Goal: Find specific page/section: Find specific page/section

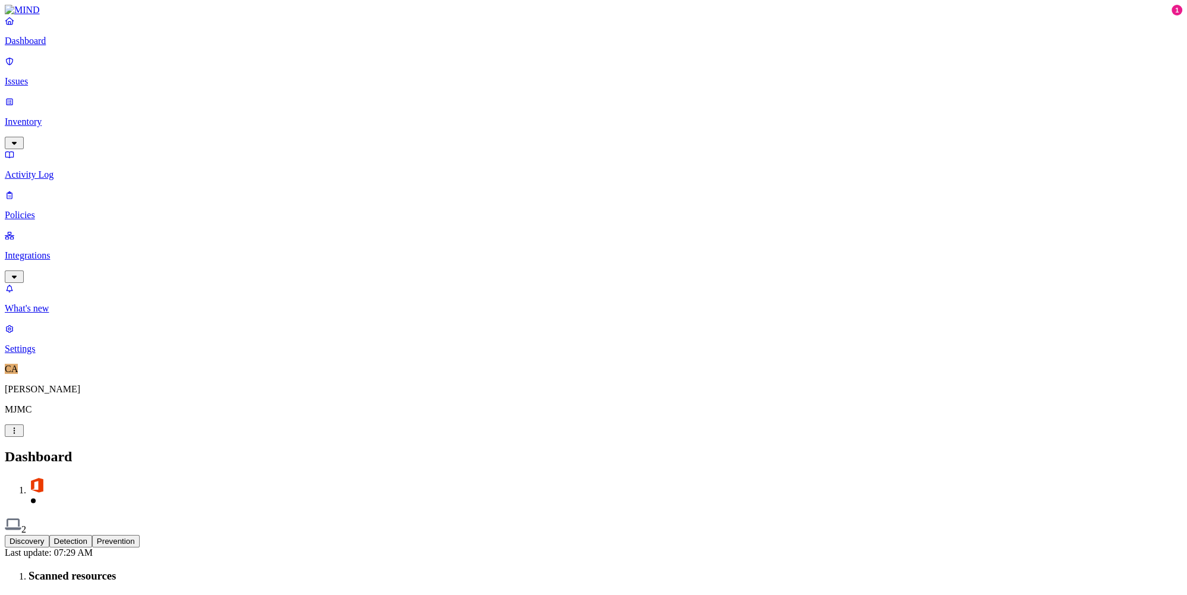
click at [42, 230] on link "Integrations" at bounding box center [594, 255] width 1178 height 51
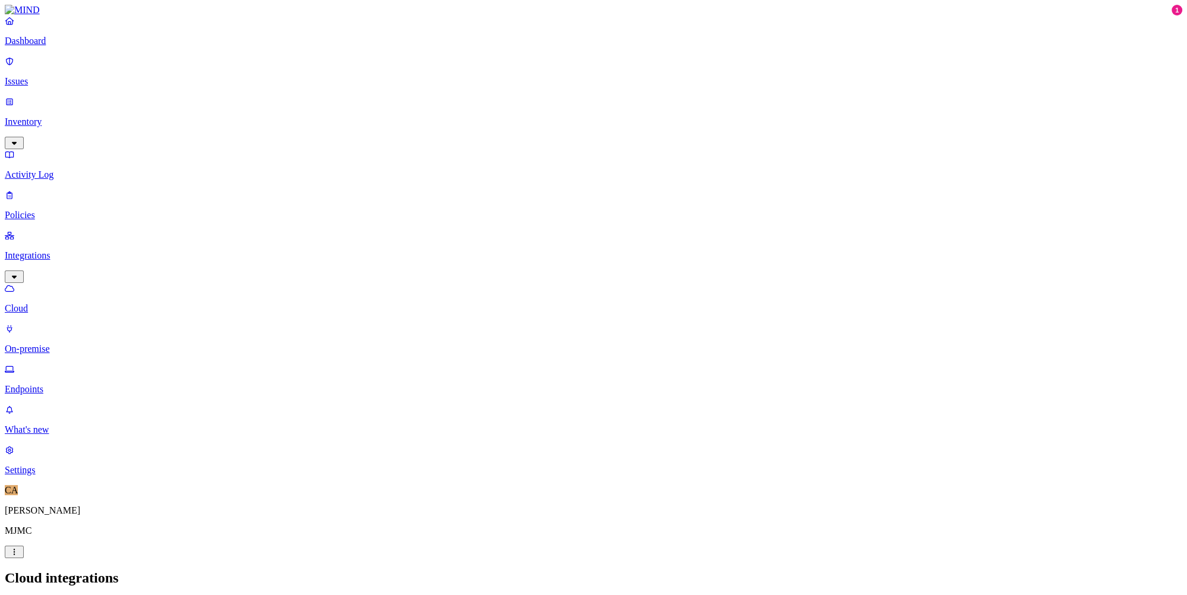
click at [43, 384] on p "Endpoints" at bounding box center [594, 389] width 1178 height 11
click at [51, 46] on p "Dashboard" at bounding box center [594, 41] width 1178 height 11
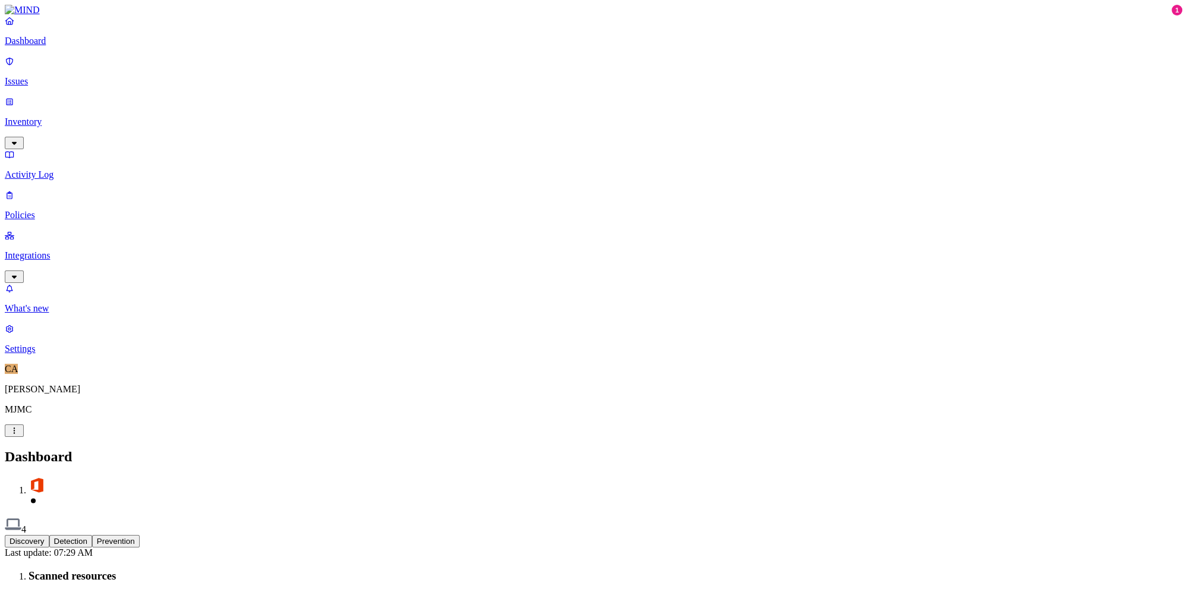
click at [75, 76] on p "Issues" at bounding box center [594, 81] width 1178 height 11
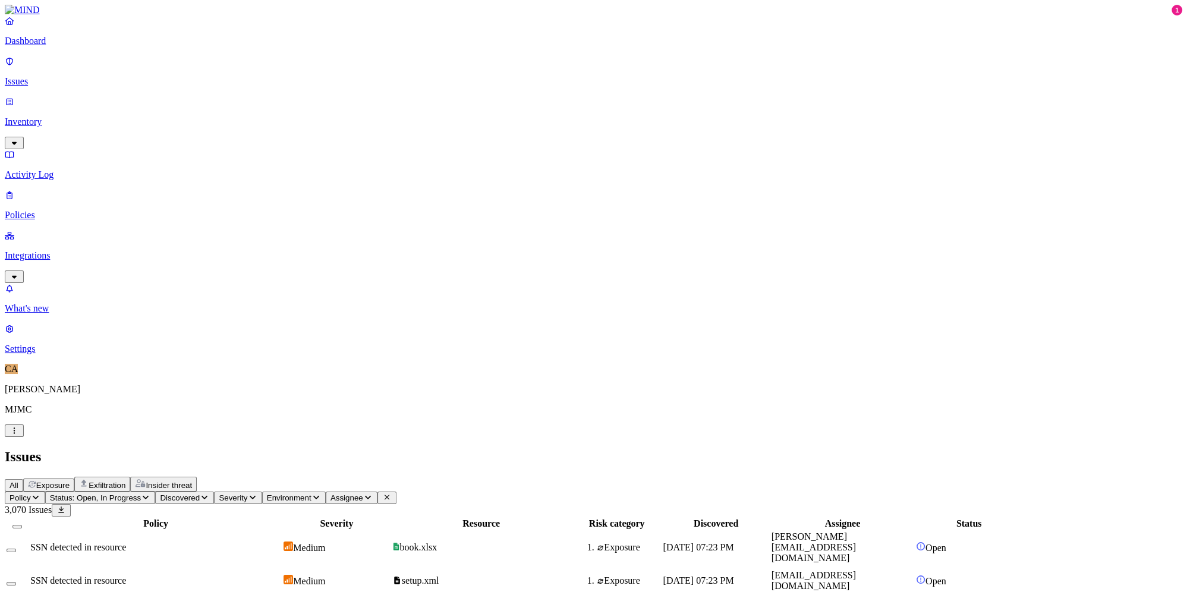
click at [438, 542] on span "book.xlsx" at bounding box center [414, 547] width 45 height 10
click at [31, 493] on span "Policy" at bounding box center [20, 497] width 21 height 9
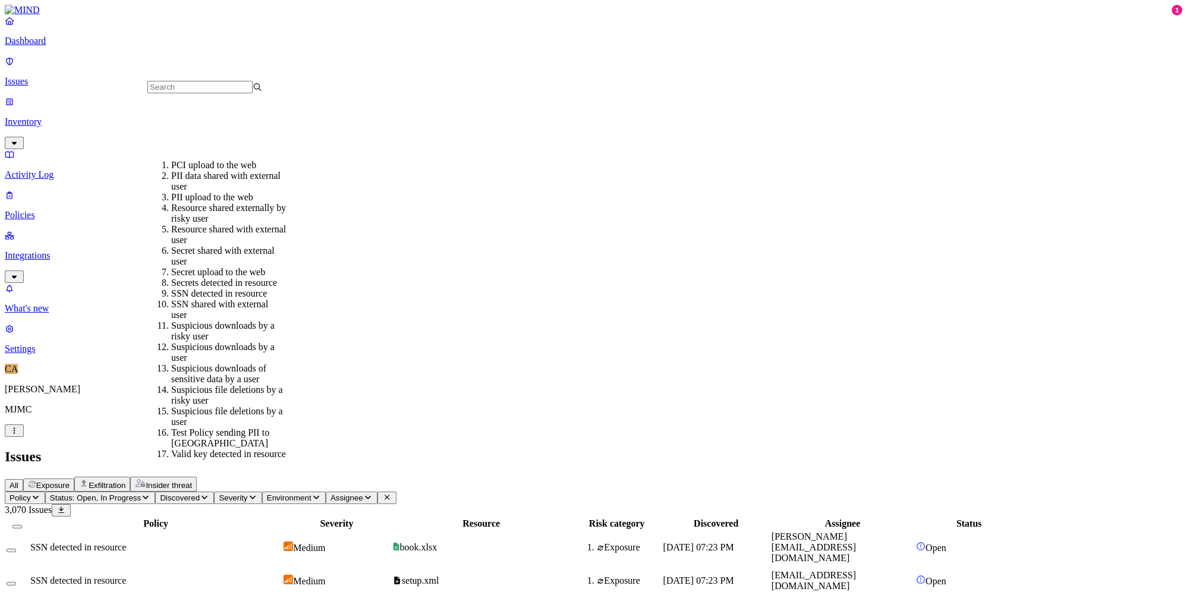
scroll to position [154, 0]
click at [187, 299] on div "SSN shared with external user" at bounding box center [228, 309] width 115 height 21
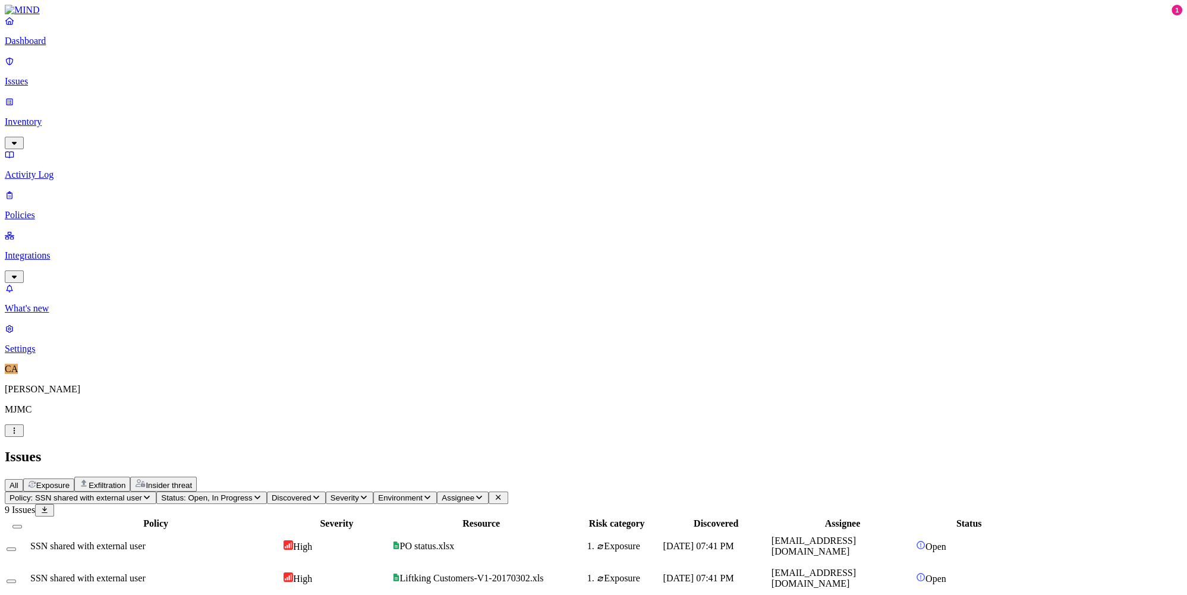
click at [156, 492] on button "Policy: SSN shared with external user" at bounding box center [81, 498] width 152 height 12
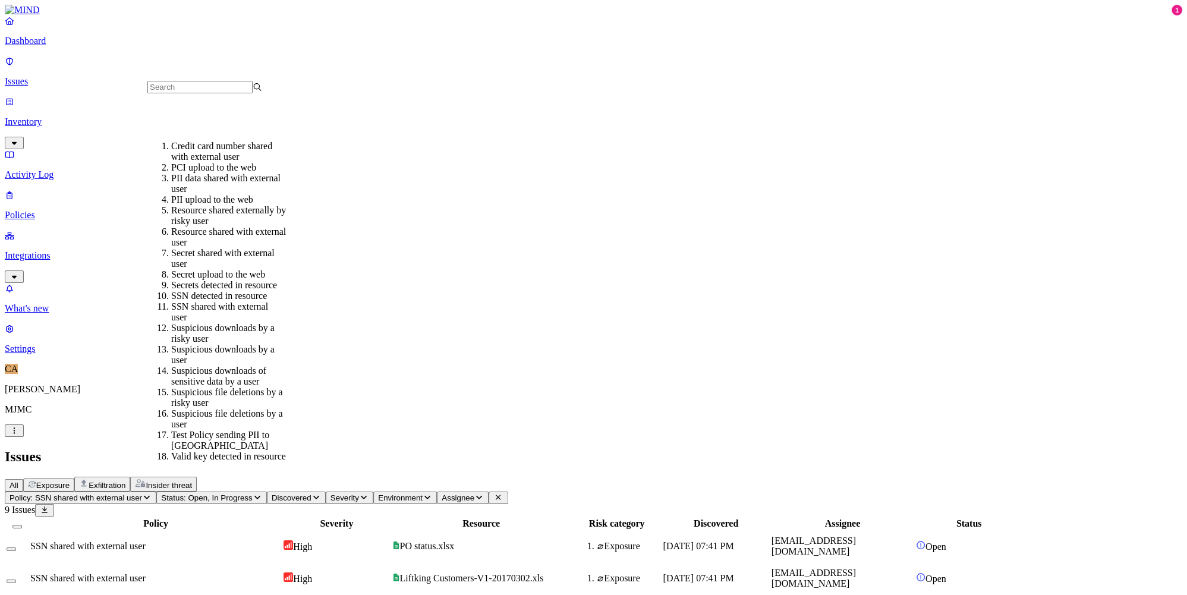
scroll to position [77, 0]
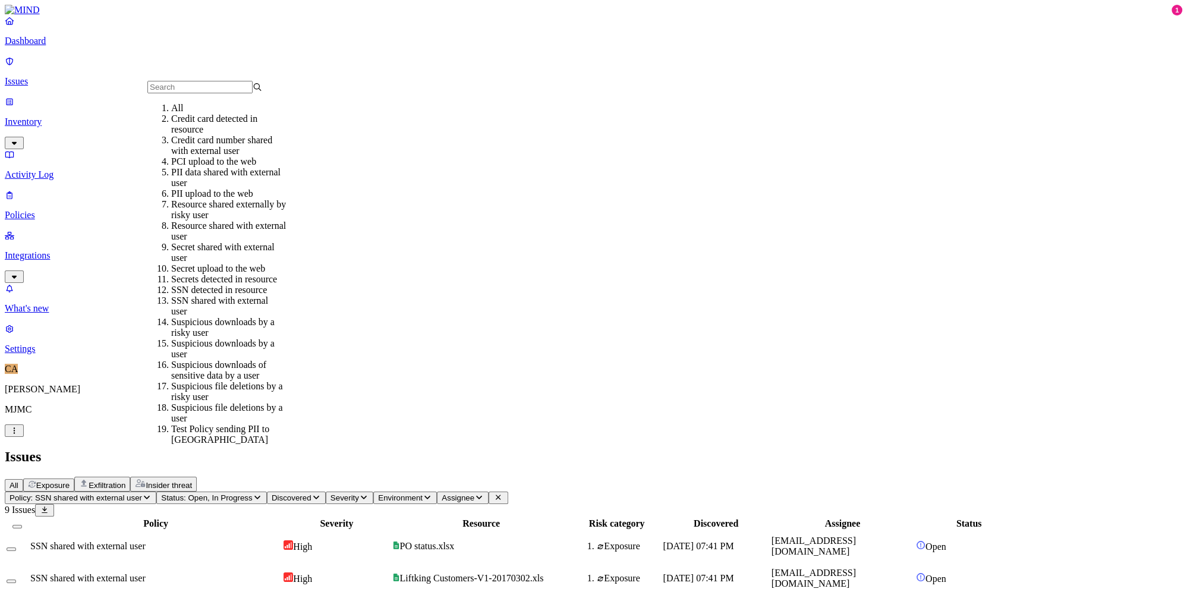
click at [225, 188] on div "PII upload to the web" at bounding box center [228, 193] width 115 height 11
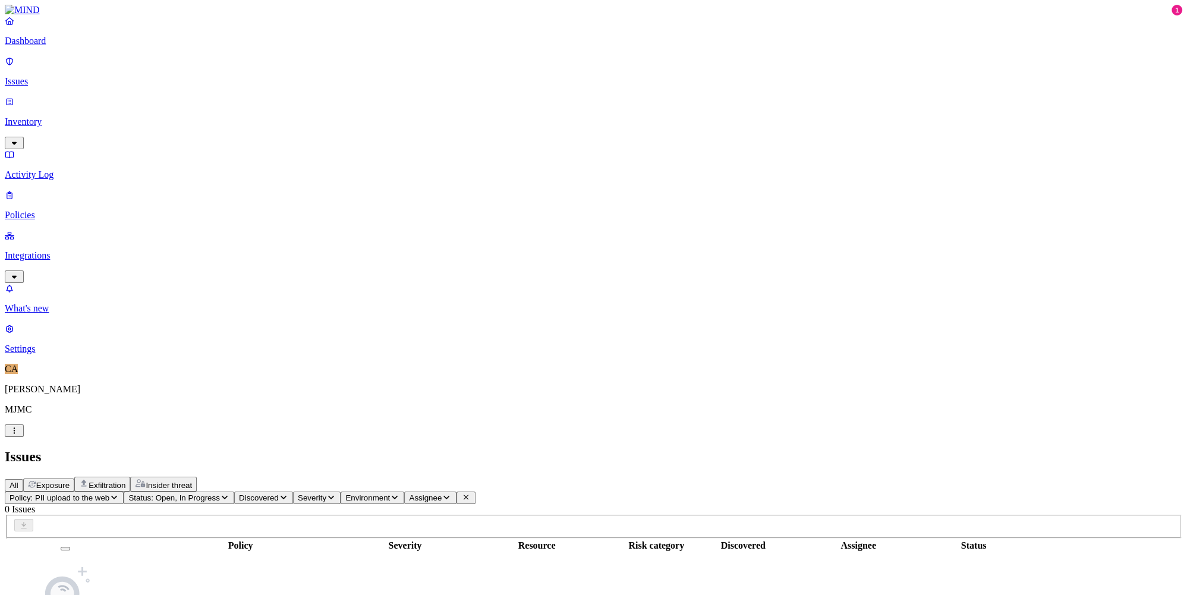
click at [247, 492] on div "Policy: PII upload to the web Status: Open, In Progress Discovered Severity Env…" at bounding box center [594, 593] width 1178 height 202
click at [124, 492] on button "Policy: PII upload to the web" at bounding box center [64, 498] width 119 height 12
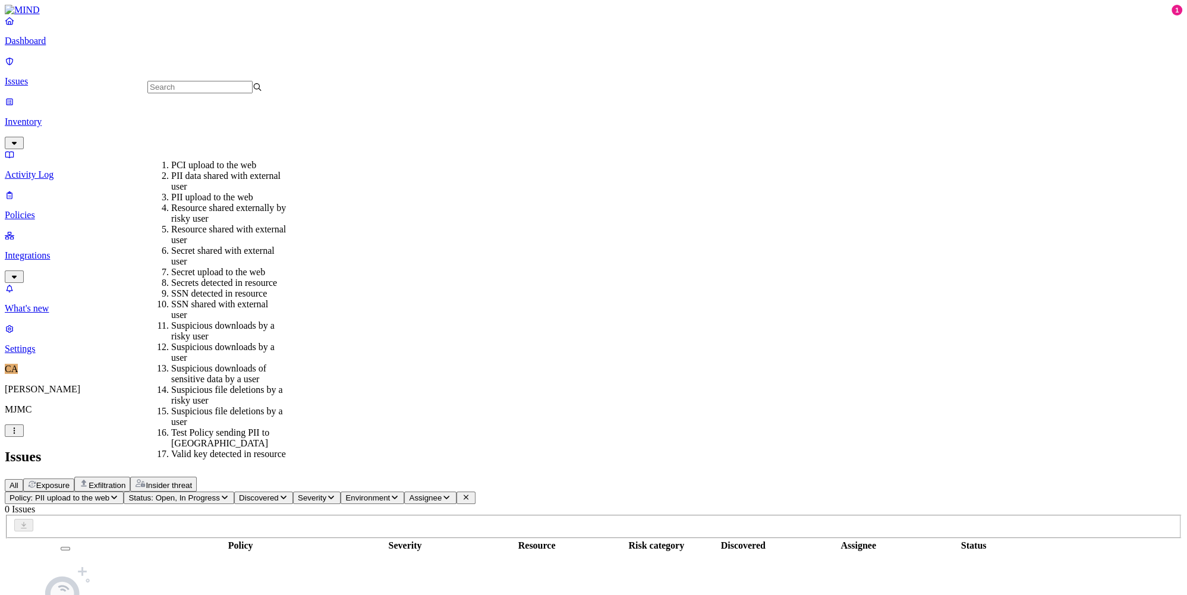
scroll to position [221, 0]
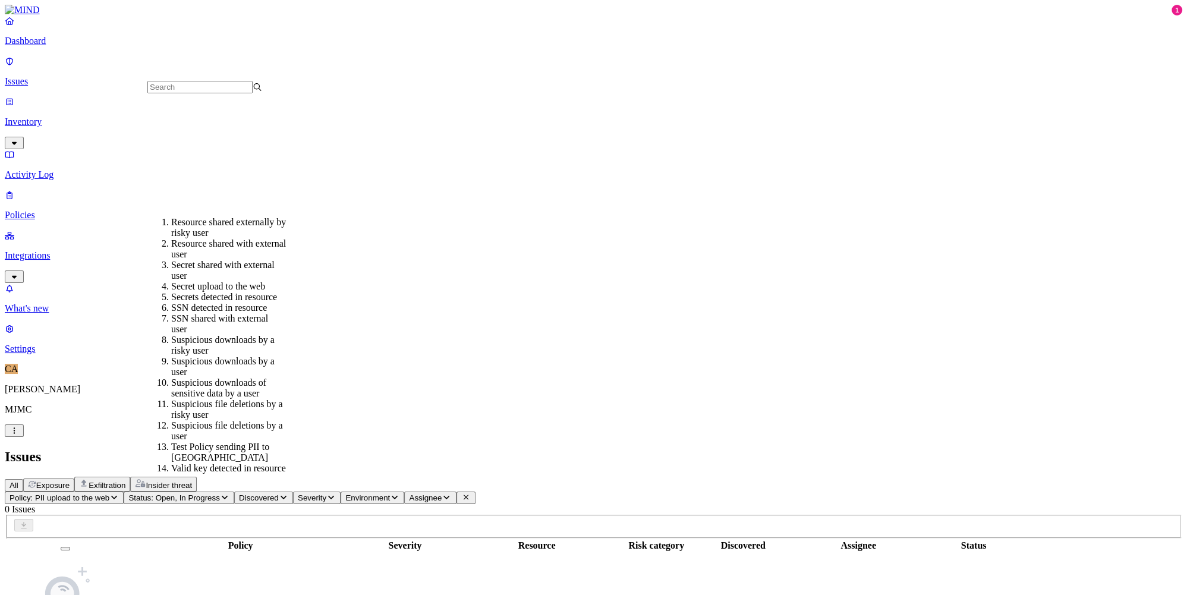
click at [215, 442] on div "Test Policy sending PII to GenAI" at bounding box center [228, 452] width 115 height 21
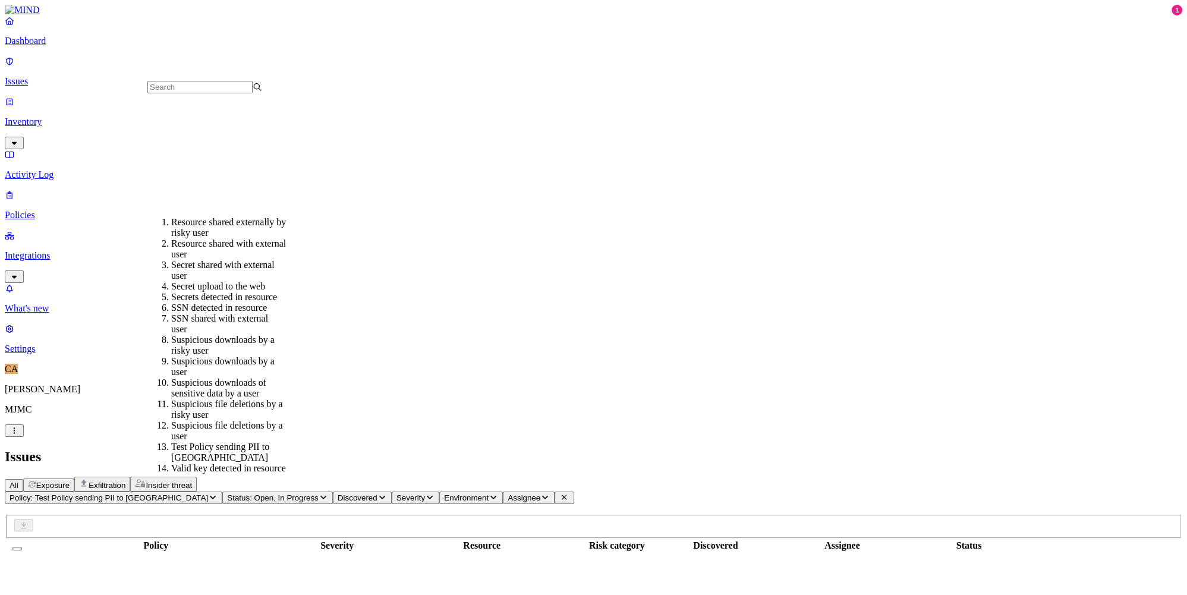
scroll to position [221, 0]
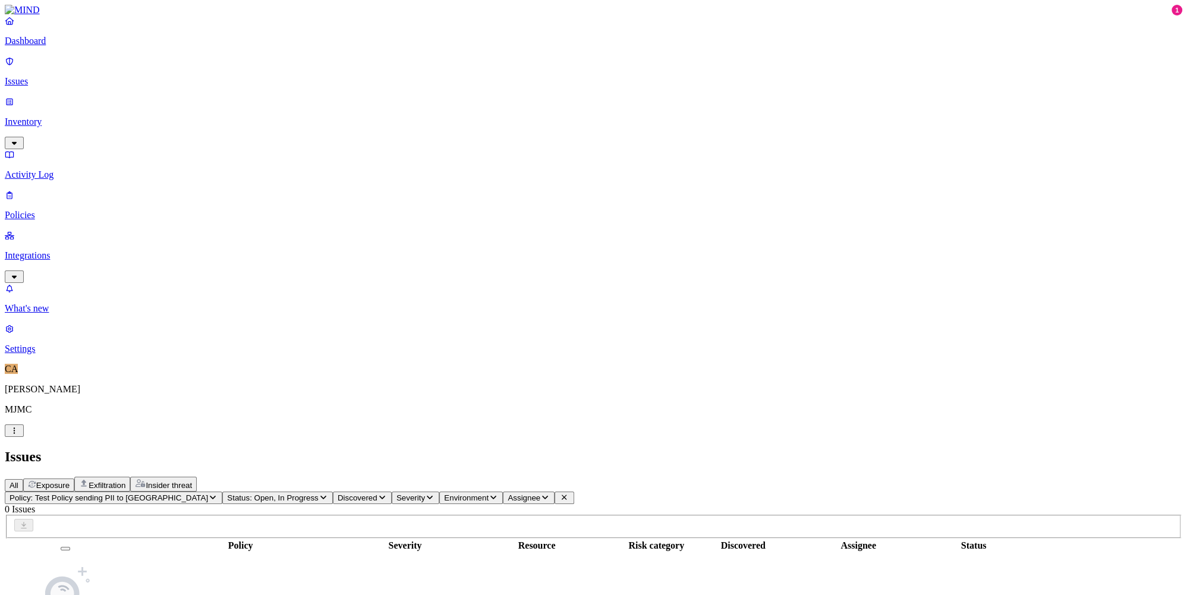
click at [208, 493] on span "Policy: Test Policy sending PII to GenAI" at bounding box center [109, 497] width 199 height 9
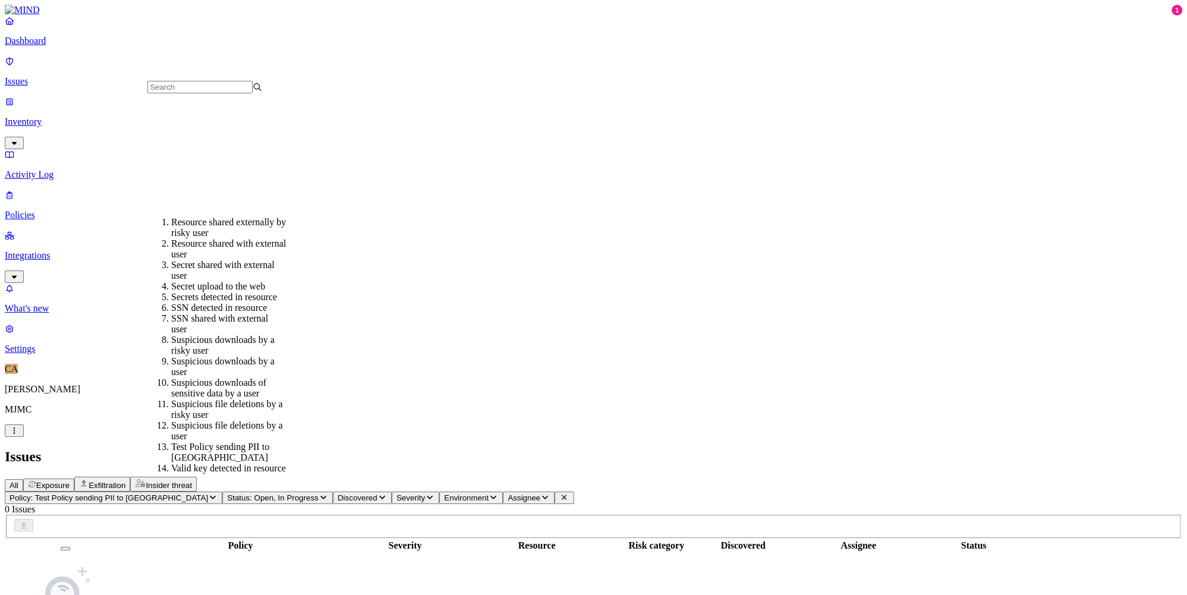
scroll to position [144, 0]
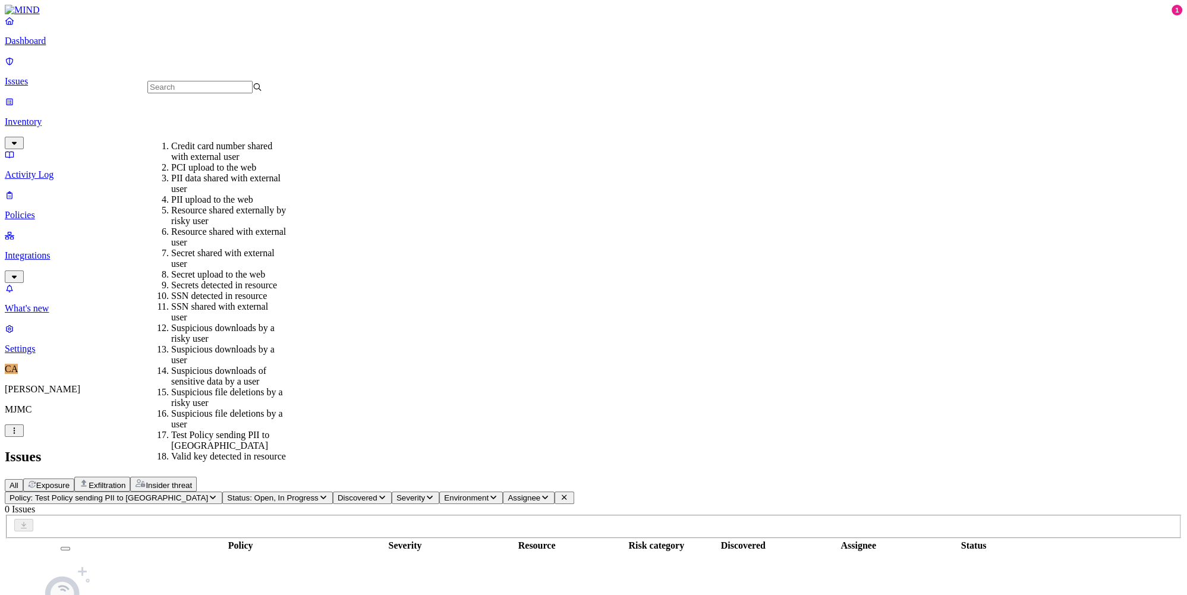
click at [217, 291] on div "SSN detected in resource" at bounding box center [228, 296] width 115 height 11
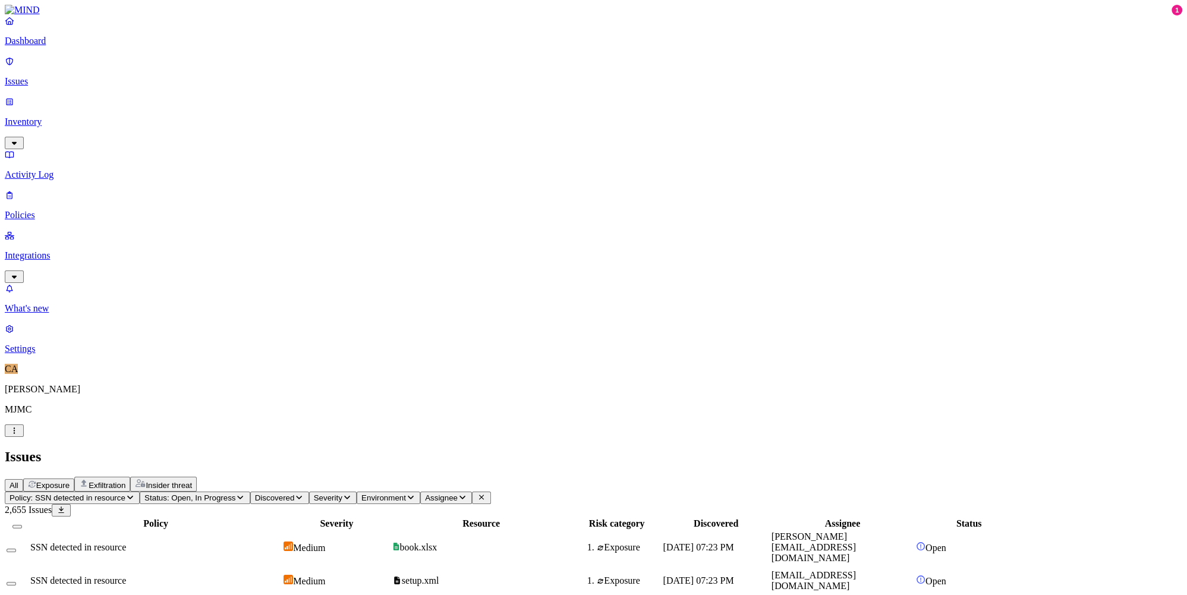
scroll to position [154, 0]
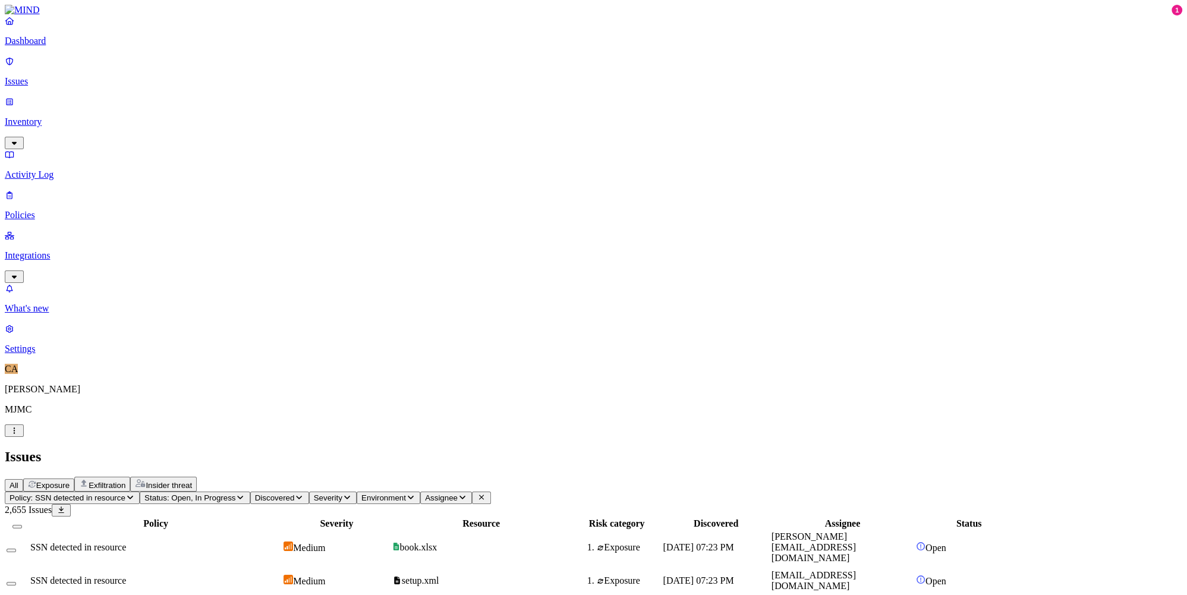
scroll to position [264, 0]
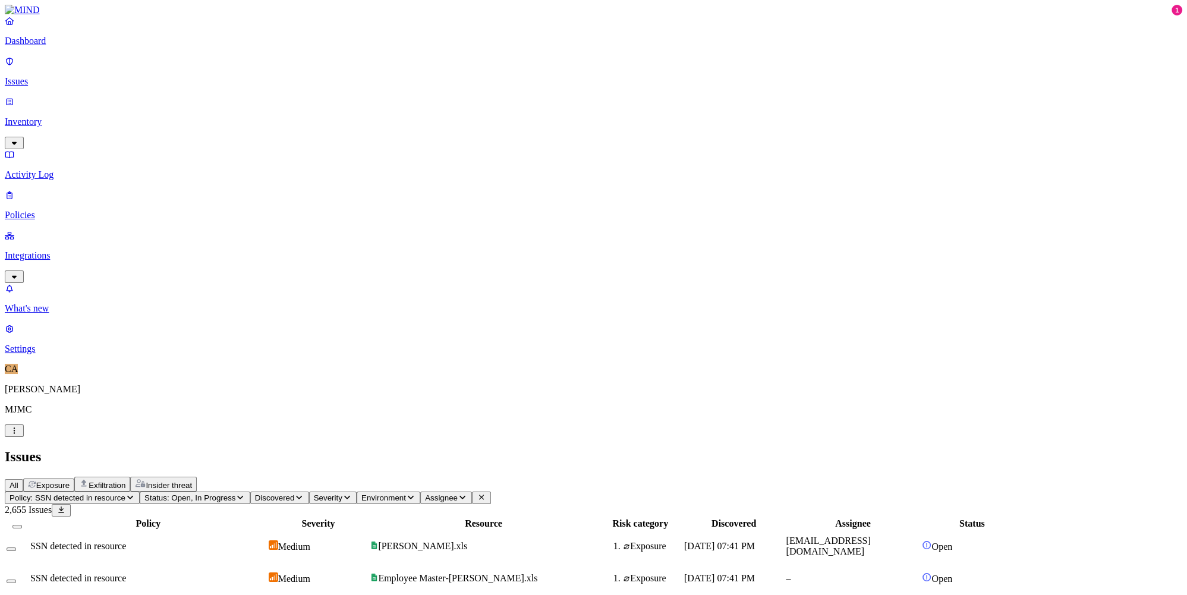
click at [48, 250] on p "Integrations" at bounding box center [594, 255] width 1178 height 11
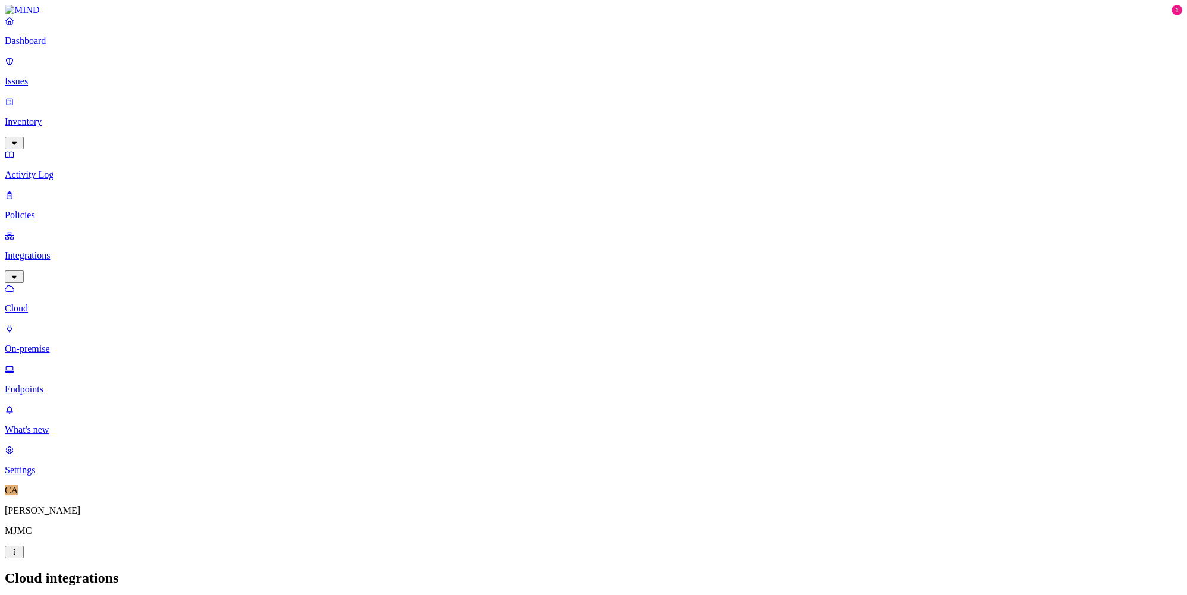
click at [68, 384] on p "Endpoints" at bounding box center [594, 389] width 1178 height 11
